Goal: Go to known website: Go to known website

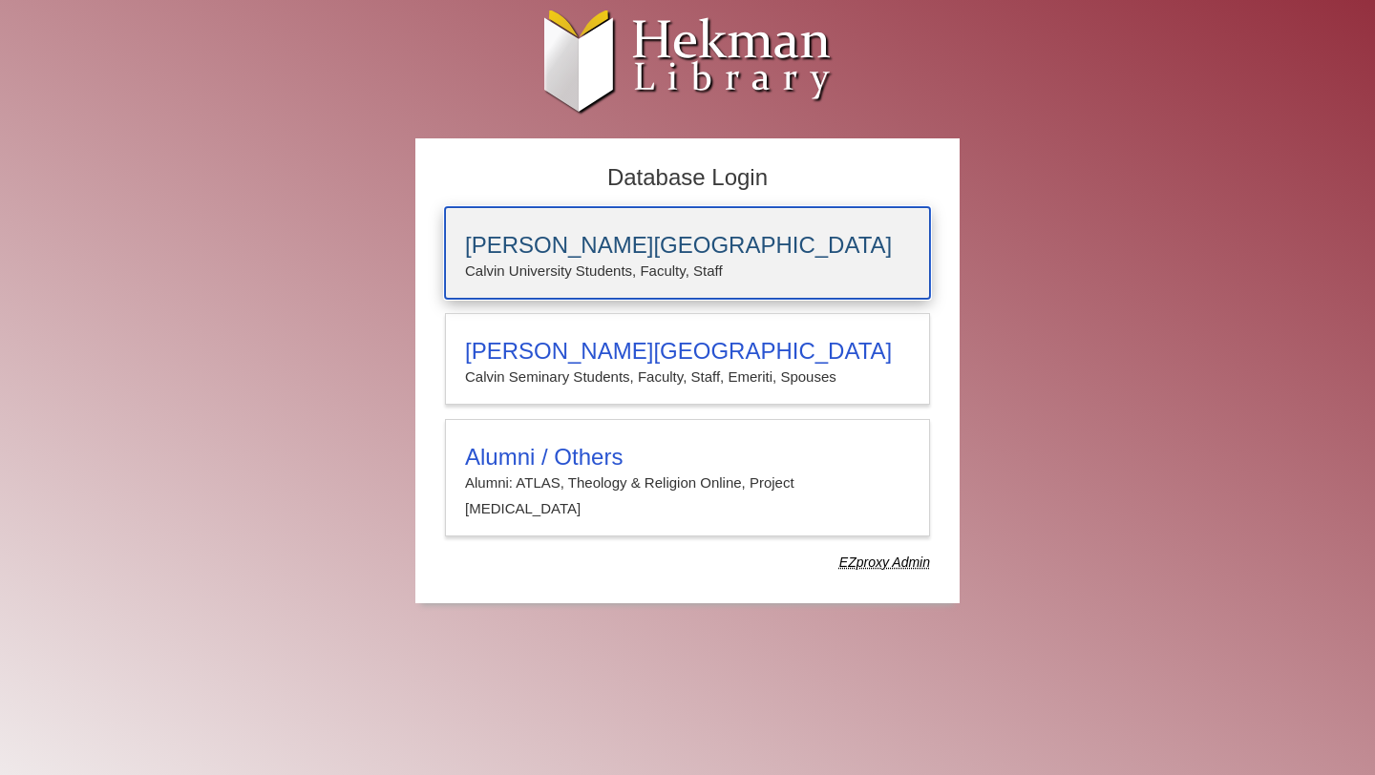
click at [769, 251] on h3 "[PERSON_NAME][GEOGRAPHIC_DATA]" at bounding box center [687, 245] width 445 height 27
